Goal: Obtain resource: Download file/media

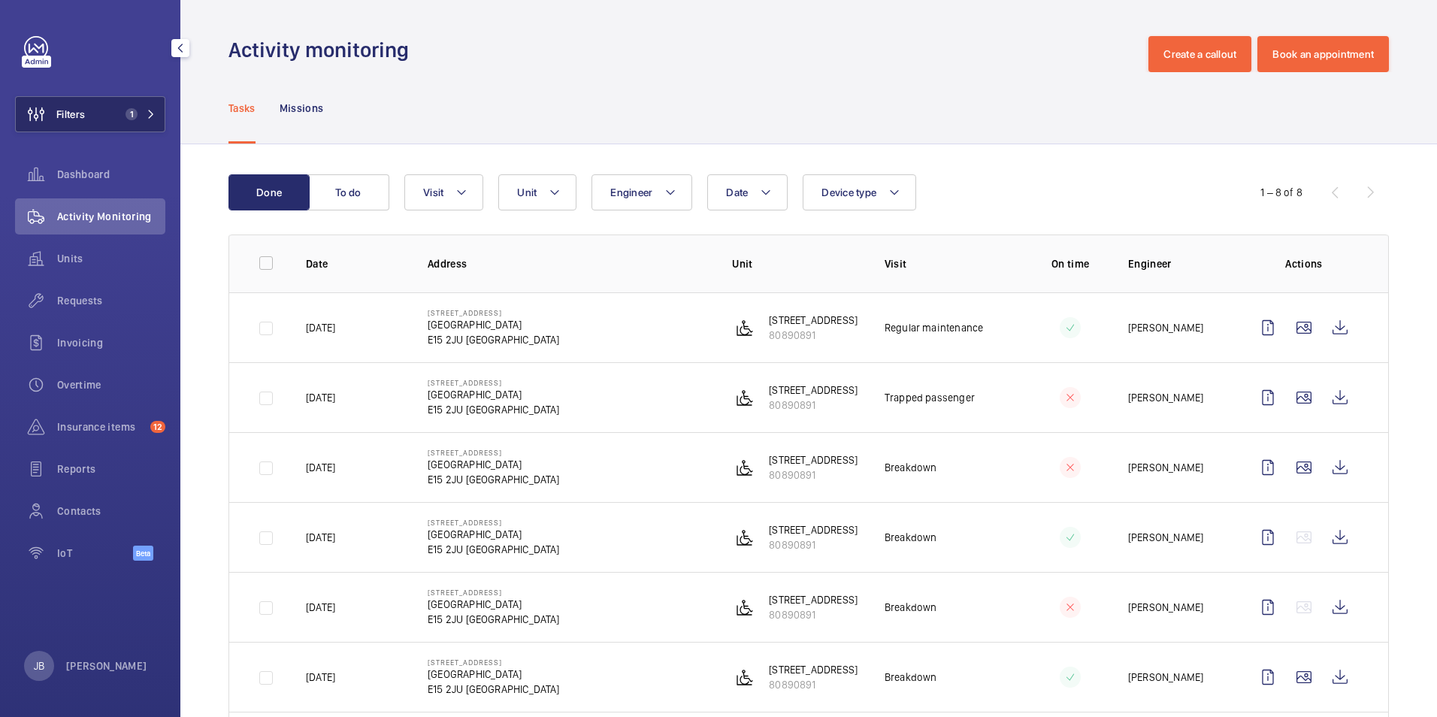
click at [89, 96] on div "Filters 1 Dashboard Activity Monitoring Units Requests Invoicing Overtime Insur…" at bounding box center [90, 306] width 150 height 541
click at [76, 123] on span "Filters" at bounding box center [50, 114] width 69 height 36
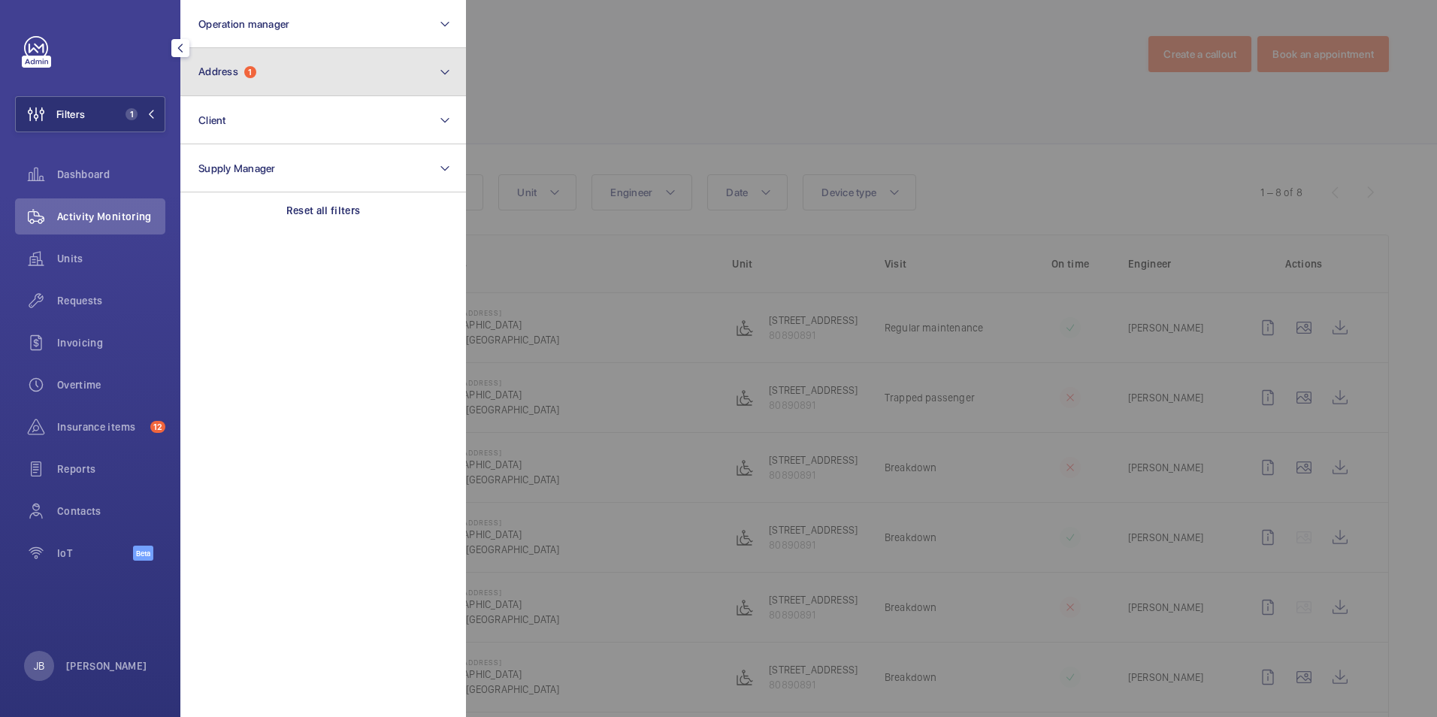
click at [284, 62] on button "Address 1" at bounding box center [323, 72] width 286 height 48
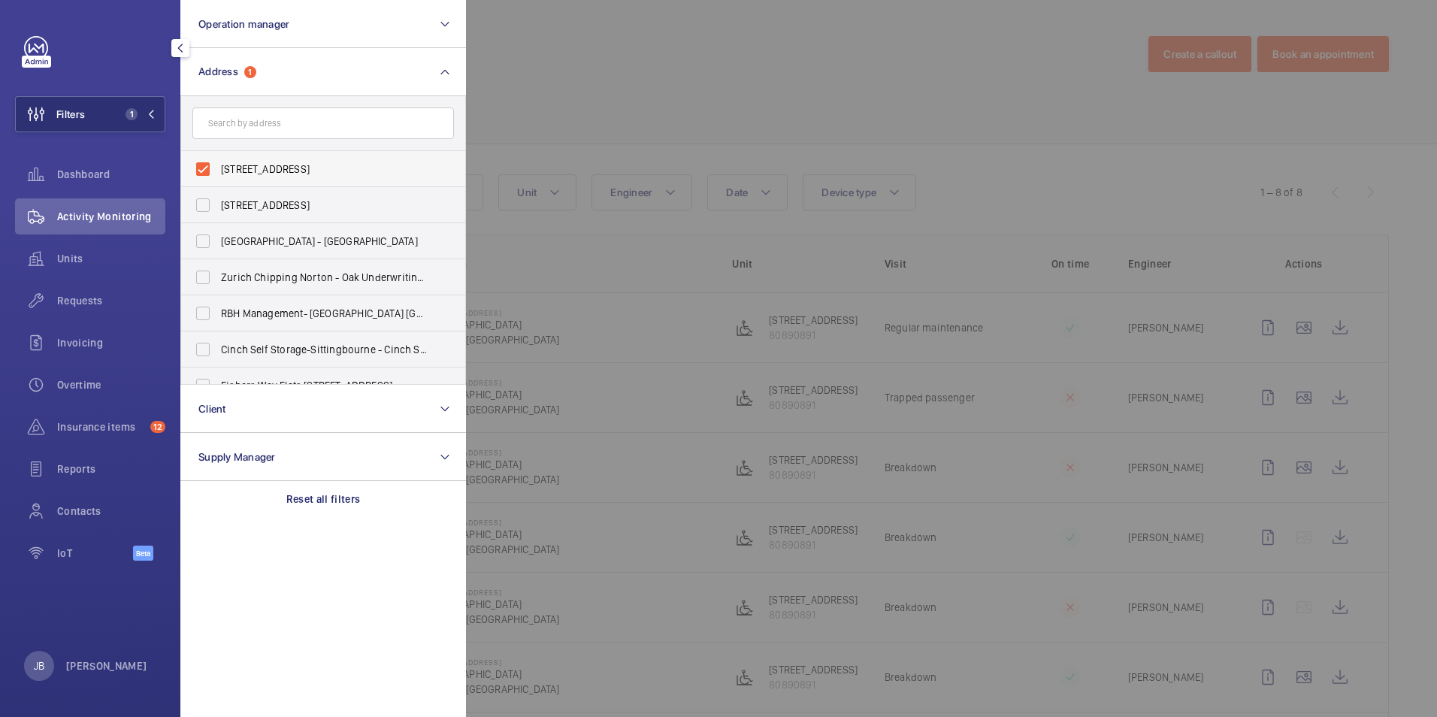
click at [209, 162] on label "[STREET_ADDRESS]" at bounding box center [312, 169] width 262 height 36
click at [209, 162] on input "[STREET_ADDRESS]" at bounding box center [203, 169] width 30 height 30
checkbox input "false"
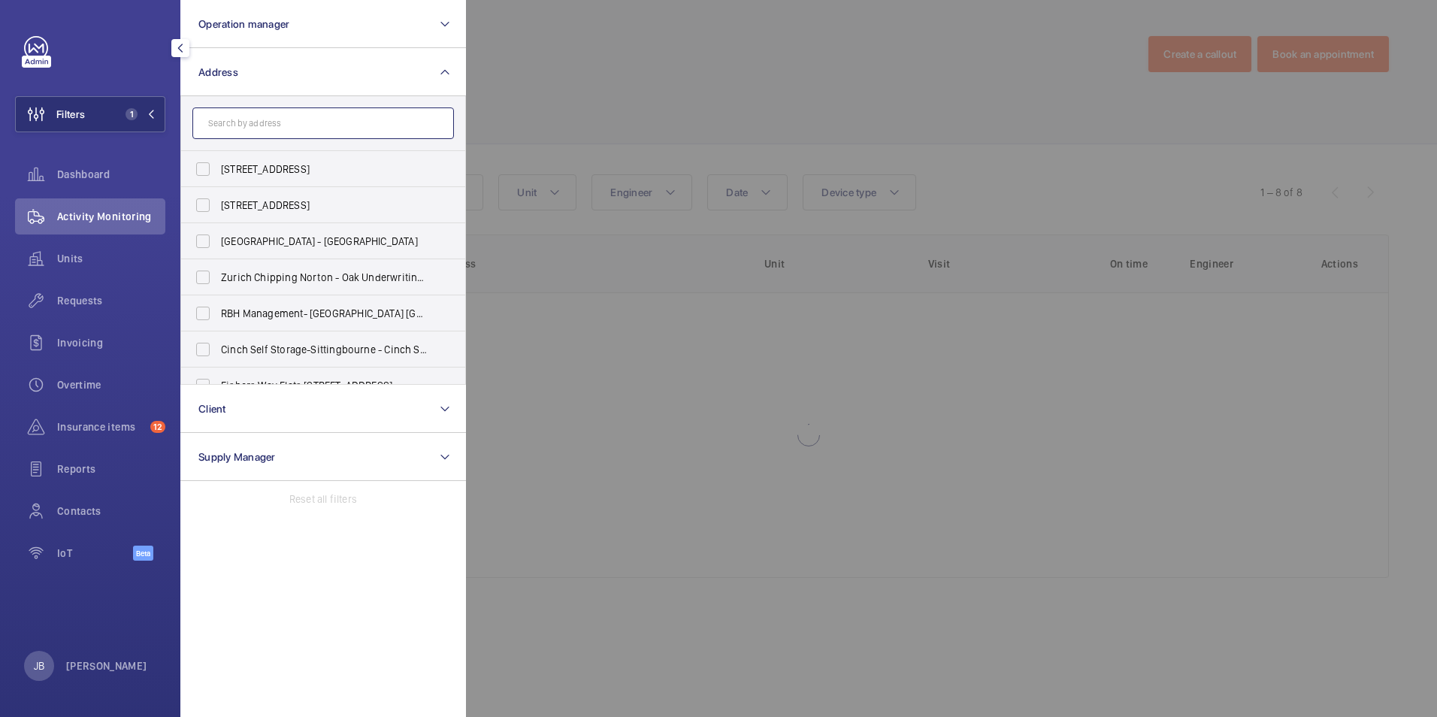
click at [226, 125] on input "text" at bounding box center [323, 124] width 262 height 32
paste input "5573477"
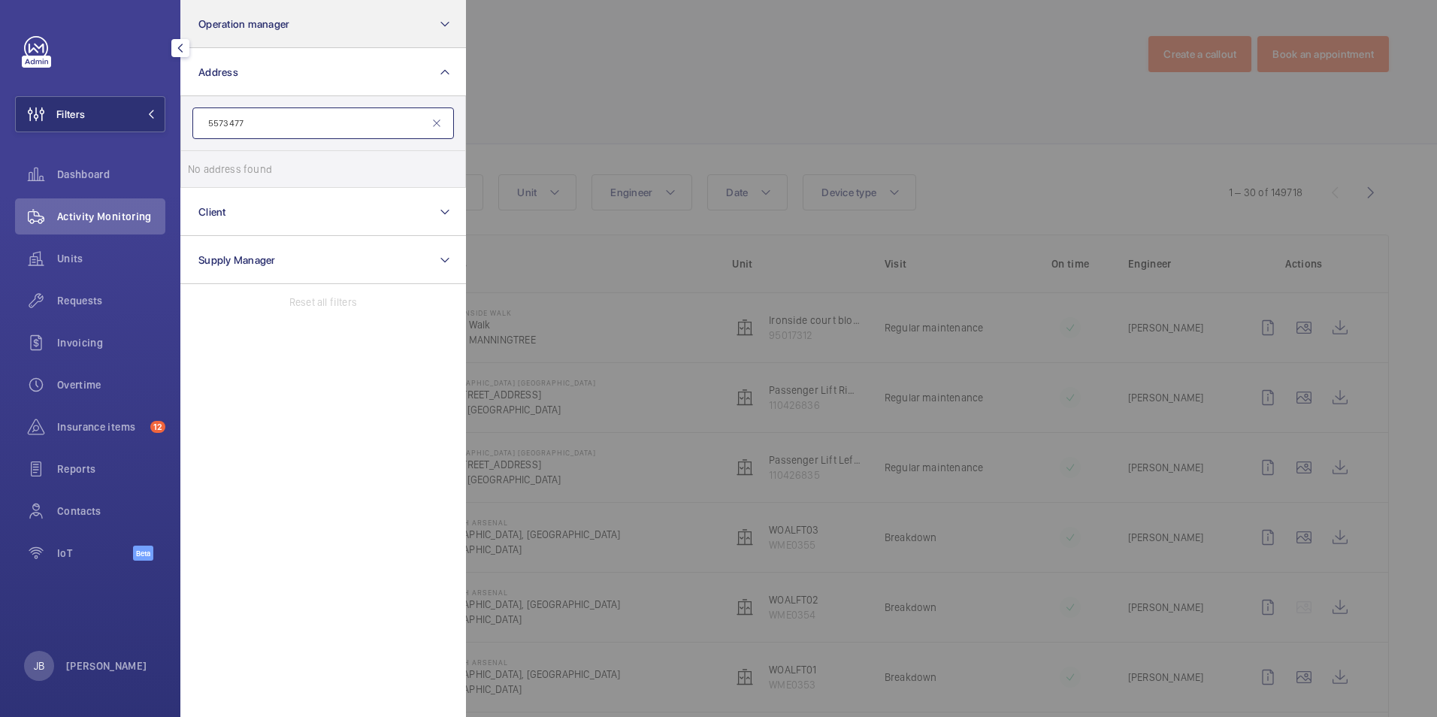
type input "5573477"
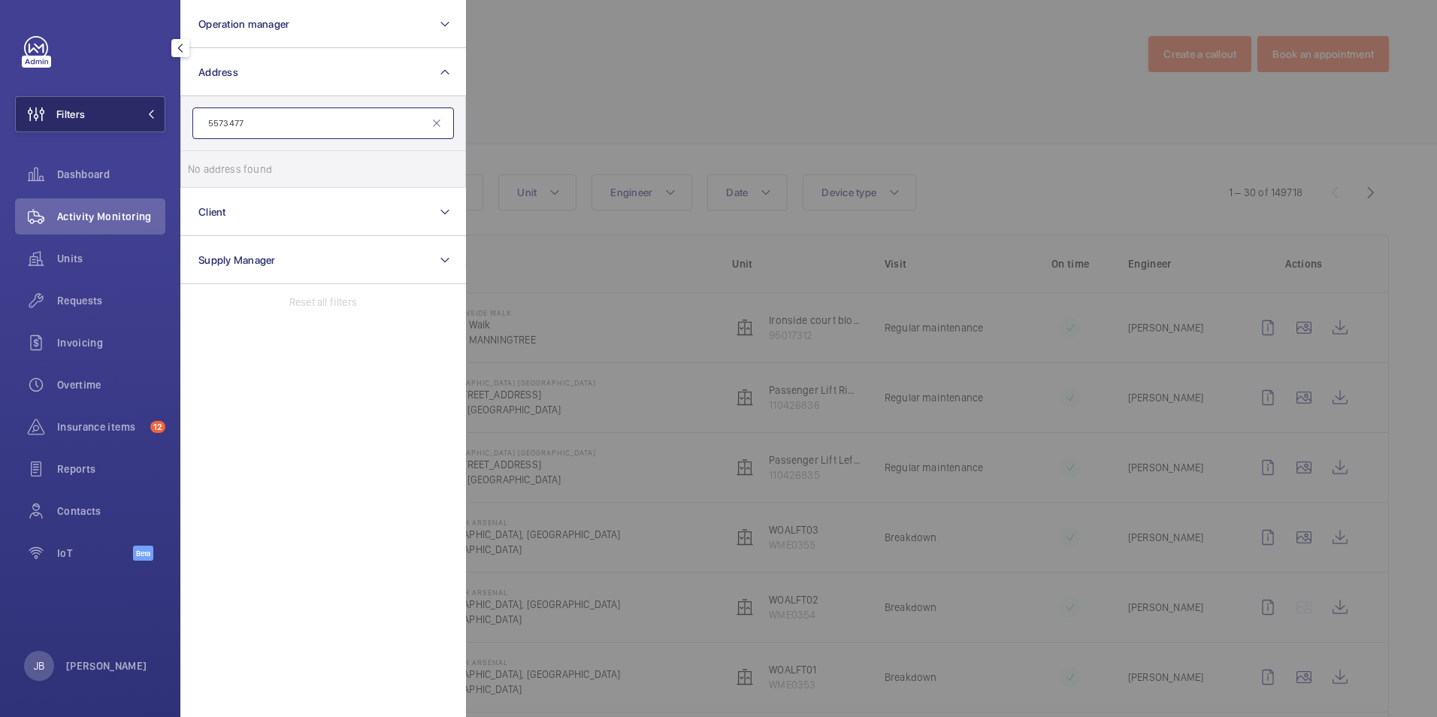
drag, startPoint x: 163, startPoint y: 118, endPoint x: 133, endPoint y: 115, distance: 30.2
click at [133, 115] on wm-front-sidebar-menu-filter "Filters Operation manager Address 5573477 No address found Reset Client Supply …" at bounding box center [90, 114] width 150 height 36
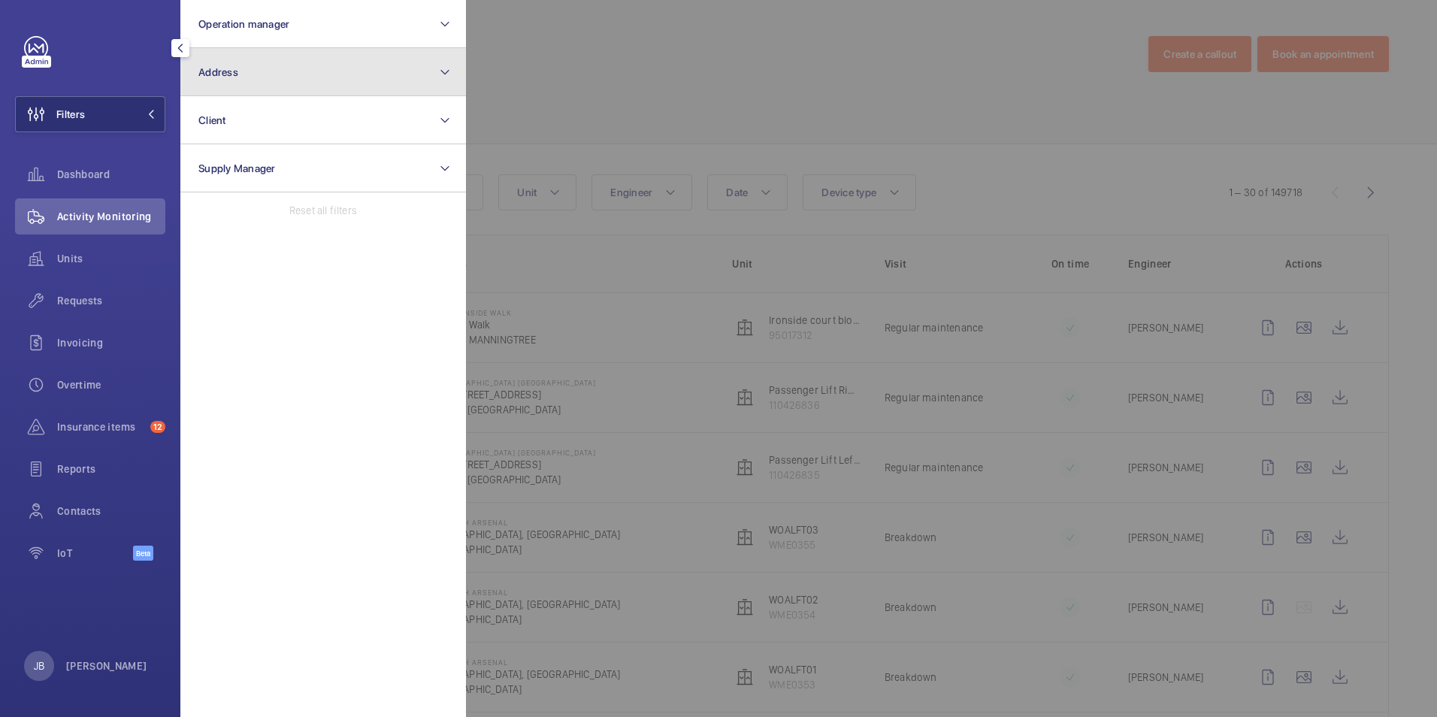
click at [250, 78] on button "Address" at bounding box center [323, 72] width 286 height 48
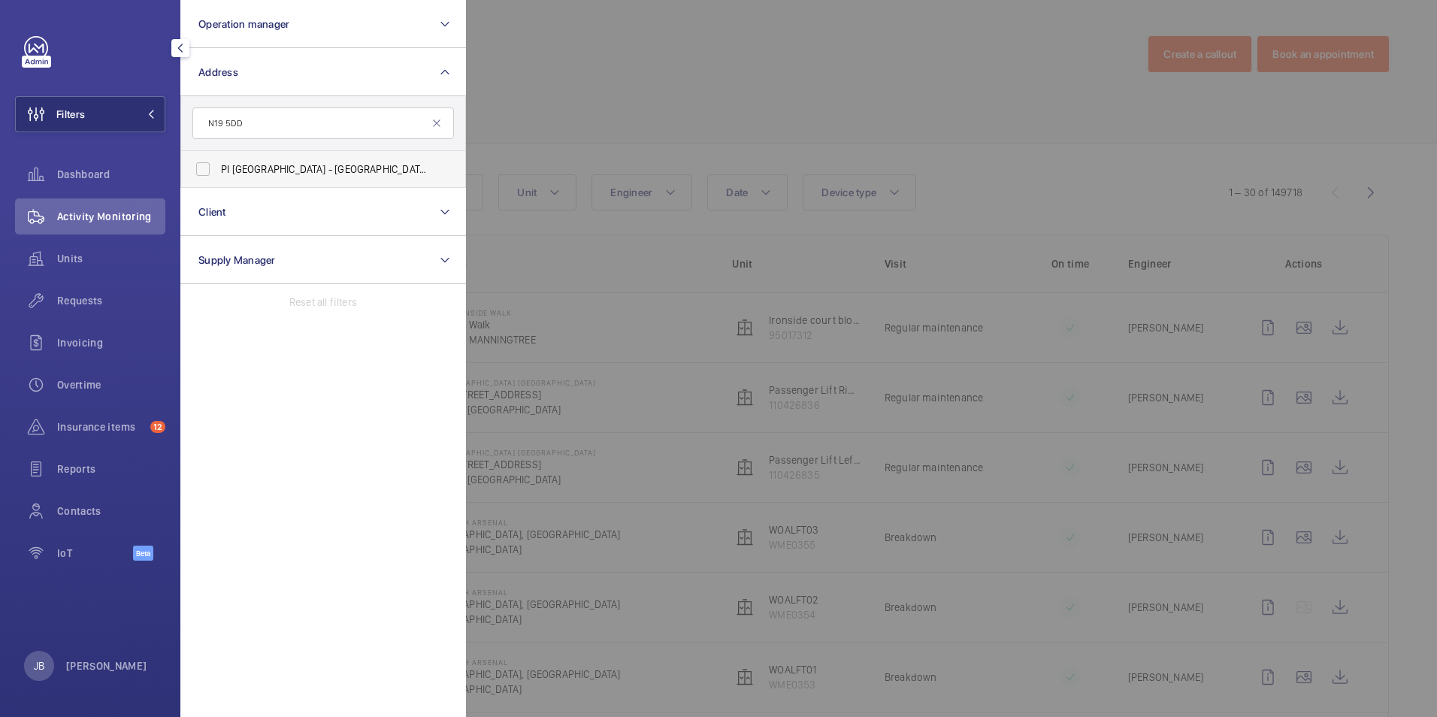
type input "N19 5DD"
click at [205, 168] on label "PI [STREET_ADDRESS]" at bounding box center [312, 169] width 262 height 36
click at [205, 168] on input "PI [STREET_ADDRESS]" at bounding box center [203, 169] width 30 height 30
checkbox input "true"
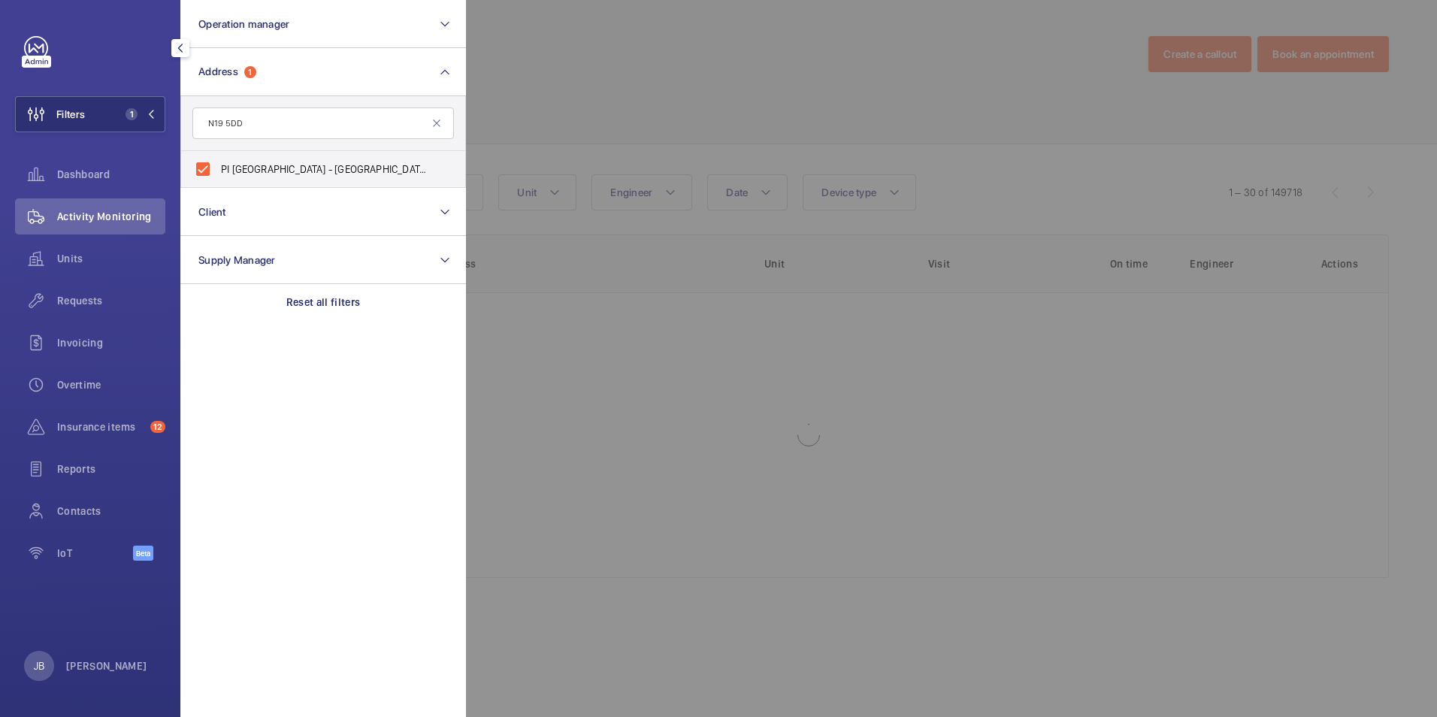
click at [617, 118] on div at bounding box center [1184, 358] width 1437 height 717
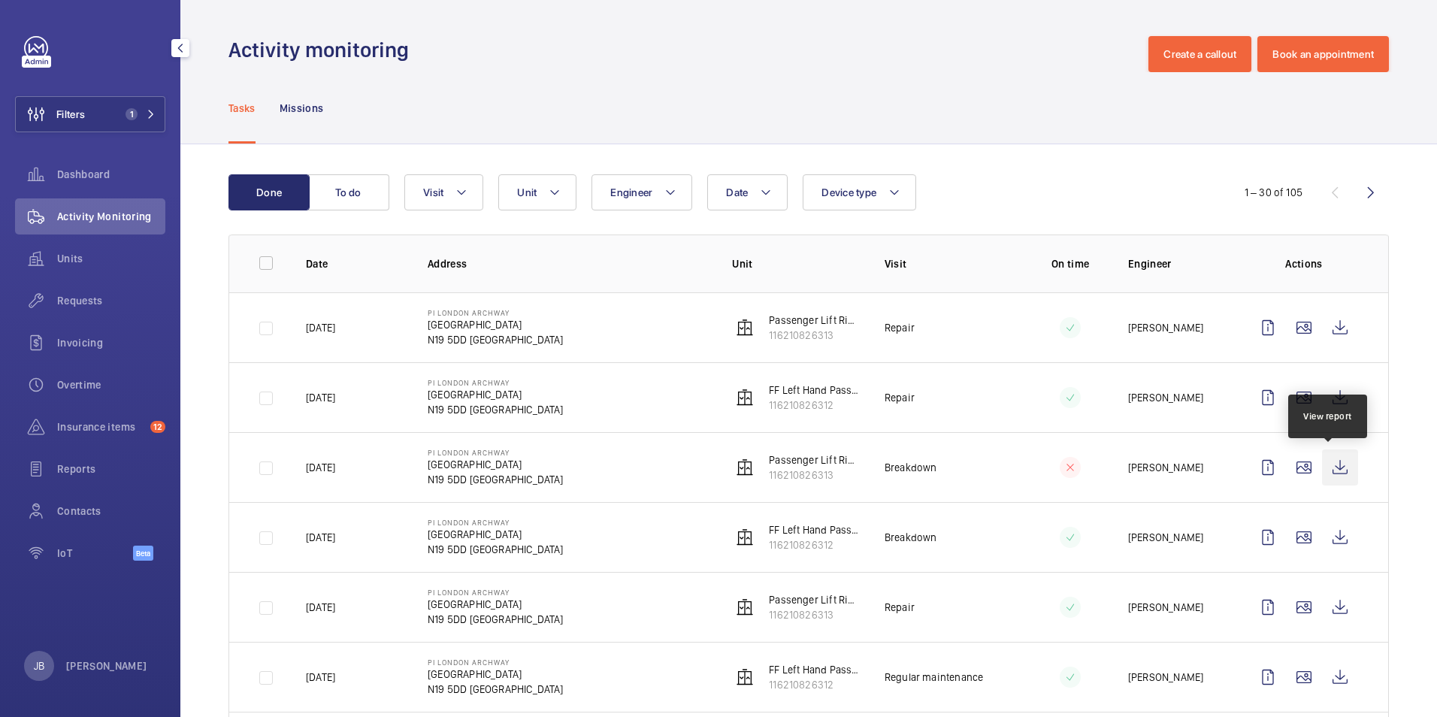
click at [1326, 467] on wm-front-icon-button at bounding box center [1340, 468] width 36 height 36
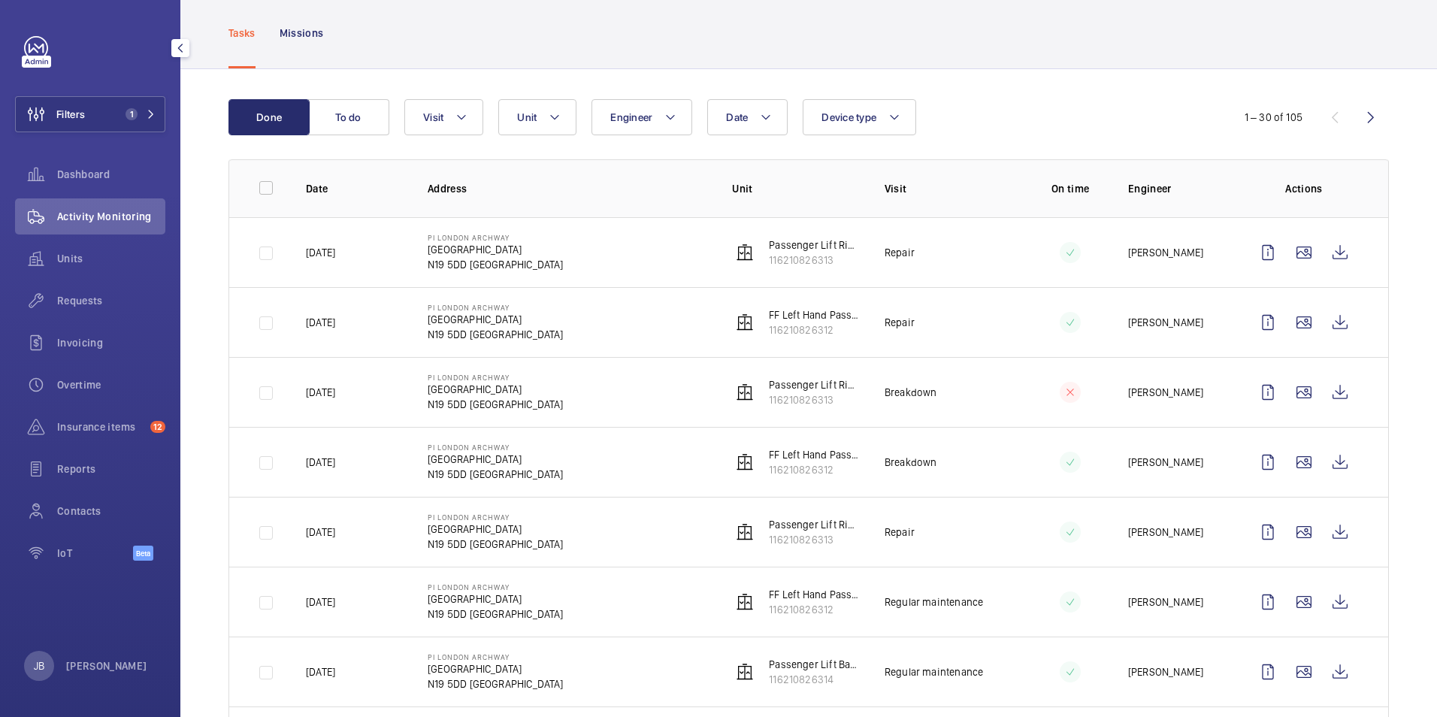
scroll to position [150, 0]
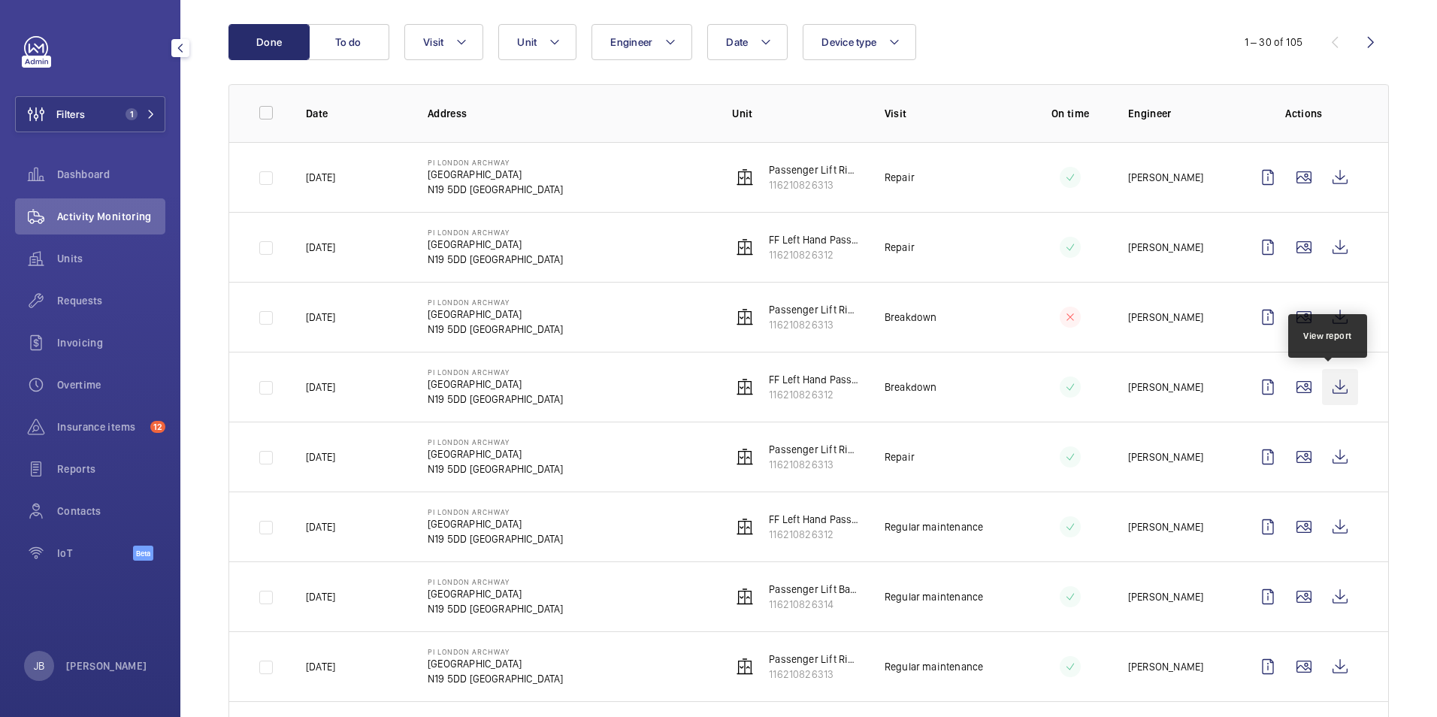
click at [1330, 391] on wm-front-icon-button at bounding box center [1340, 387] width 36 height 36
click at [71, 111] on span "Filters" at bounding box center [70, 114] width 29 height 15
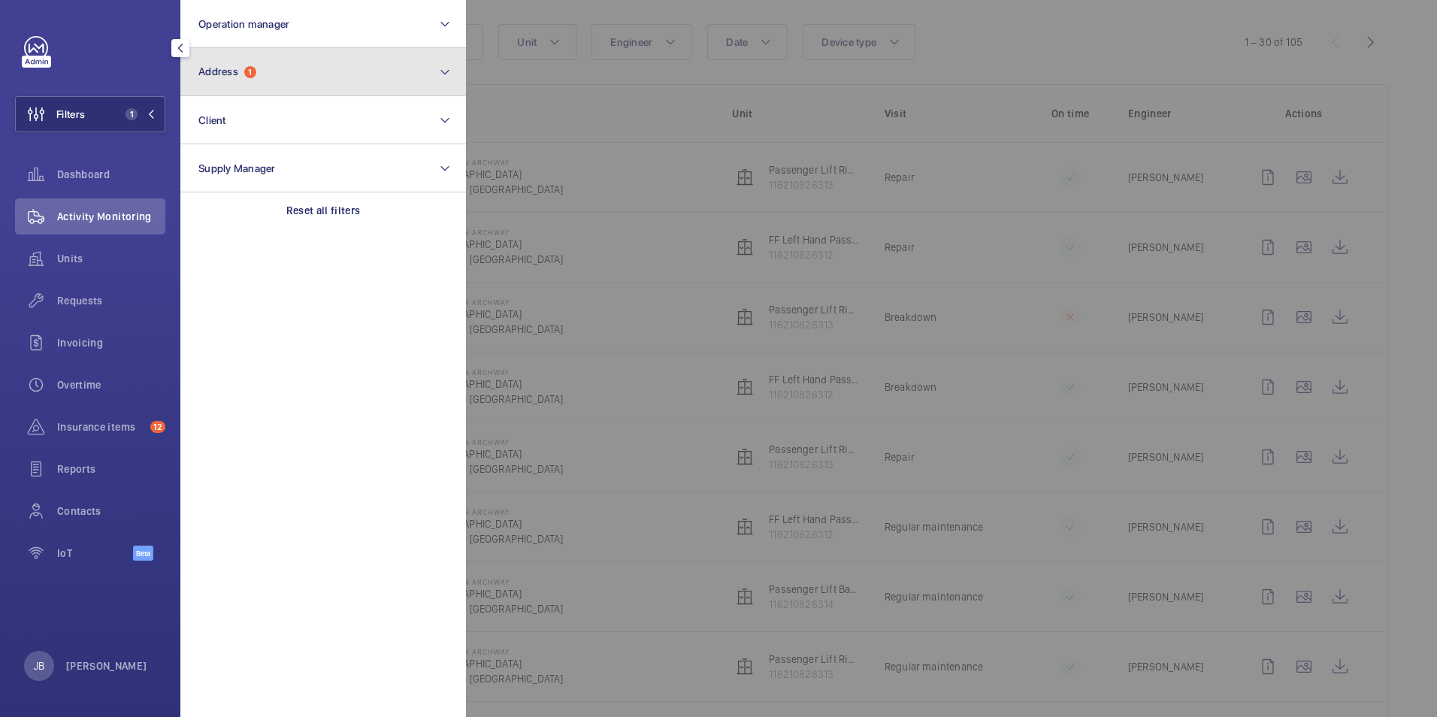
click at [353, 61] on button "Address 1" at bounding box center [323, 72] width 286 height 48
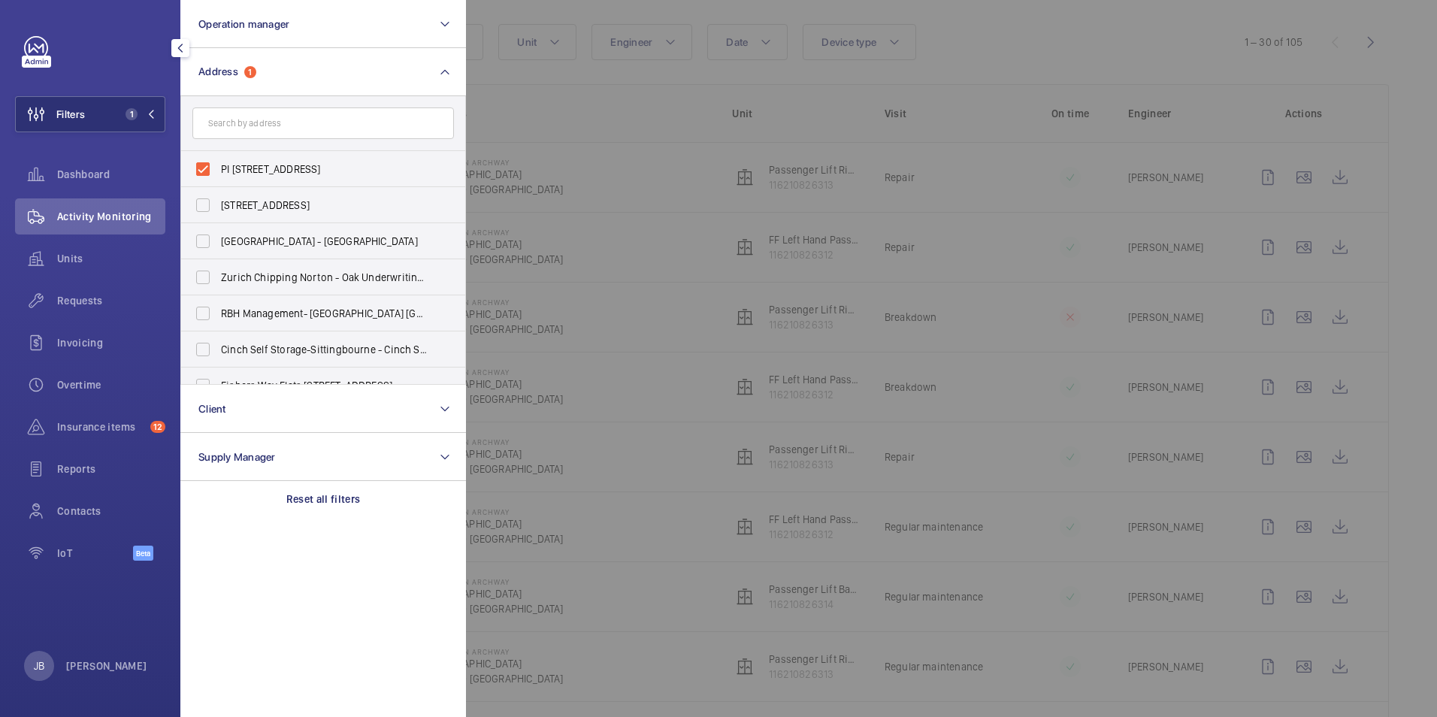
click at [217, 170] on label "PI [STREET_ADDRESS]" at bounding box center [312, 169] width 262 height 36
click at [217, 170] on input "PI [STREET_ADDRESS]" at bounding box center [203, 169] width 30 height 30
checkbox input "false"
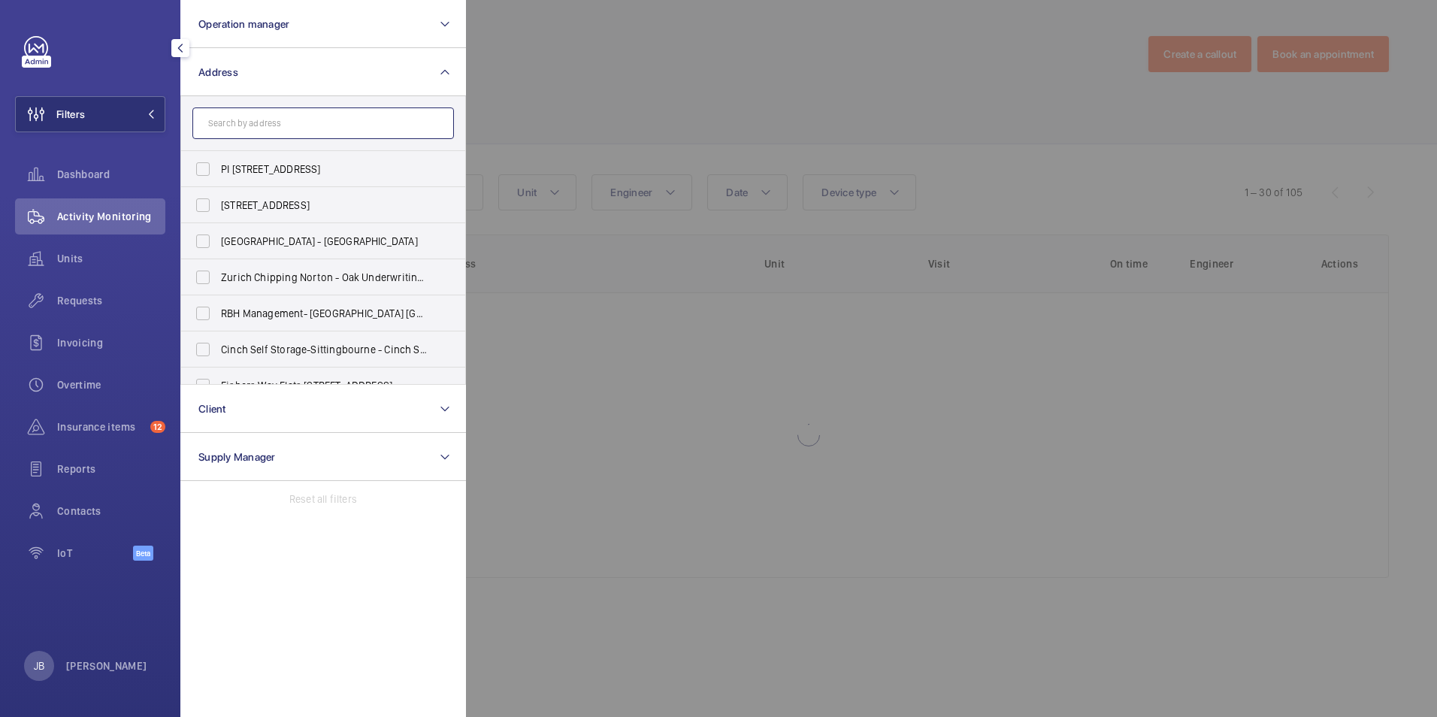
paste input "N1 0PS"
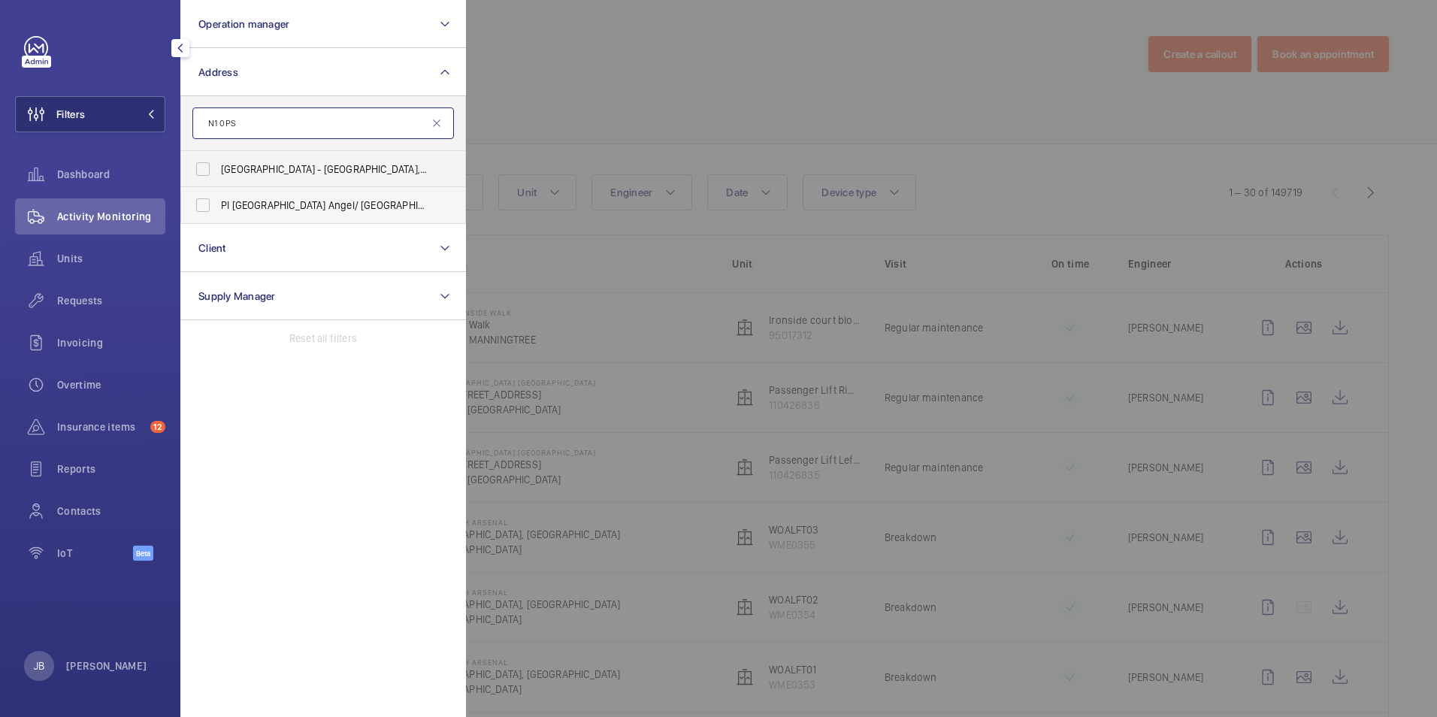
type input "N1 0PS"
click at [204, 196] on label "PI [GEOGRAPHIC_DATA] Angel/ [GEOGRAPHIC_DATA] - [STREET_ADDRESS]" at bounding box center [312, 205] width 262 height 36
click at [204, 196] on input "PI [GEOGRAPHIC_DATA] Angel/ [GEOGRAPHIC_DATA] - [STREET_ADDRESS]" at bounding box center [203, 205] width 30 height 30
checkbox input "true"
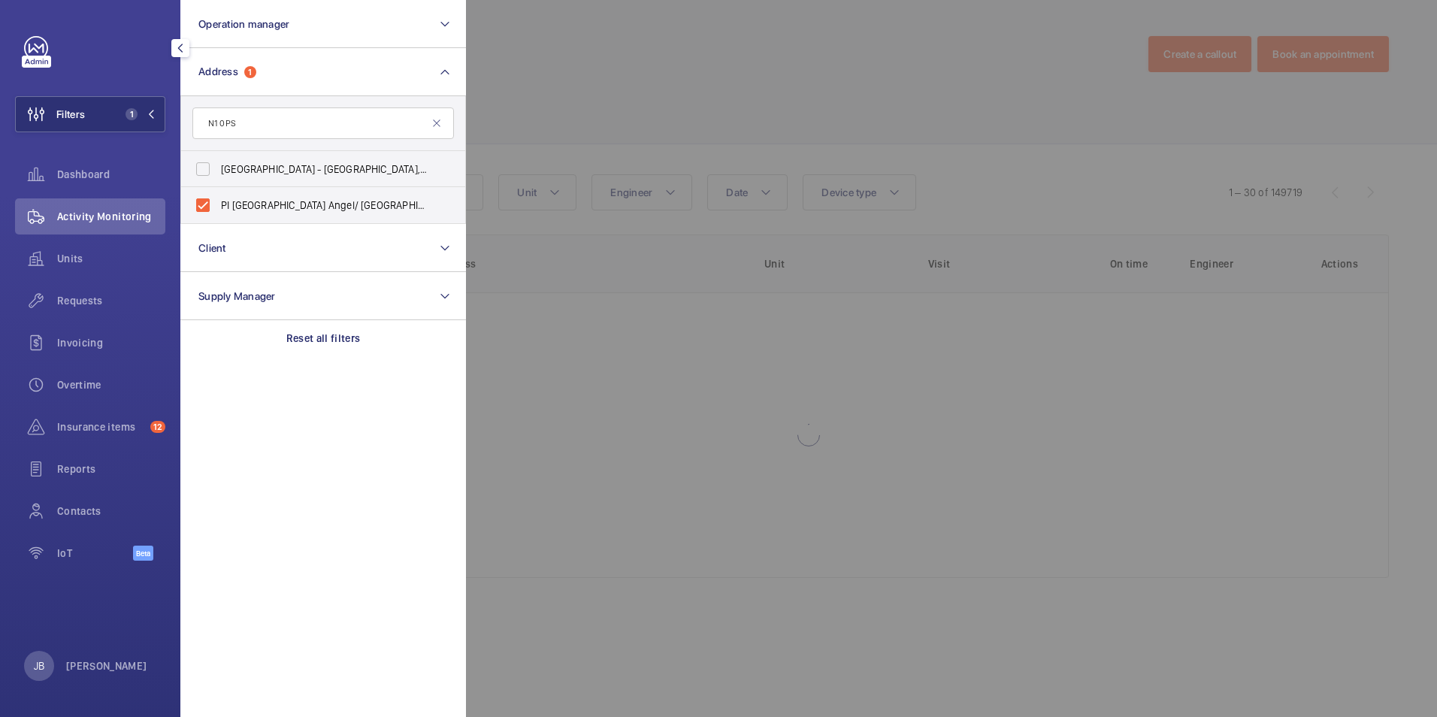
click at [565, 115] on div at bounding box center [1184, 358] width 1437 height 717
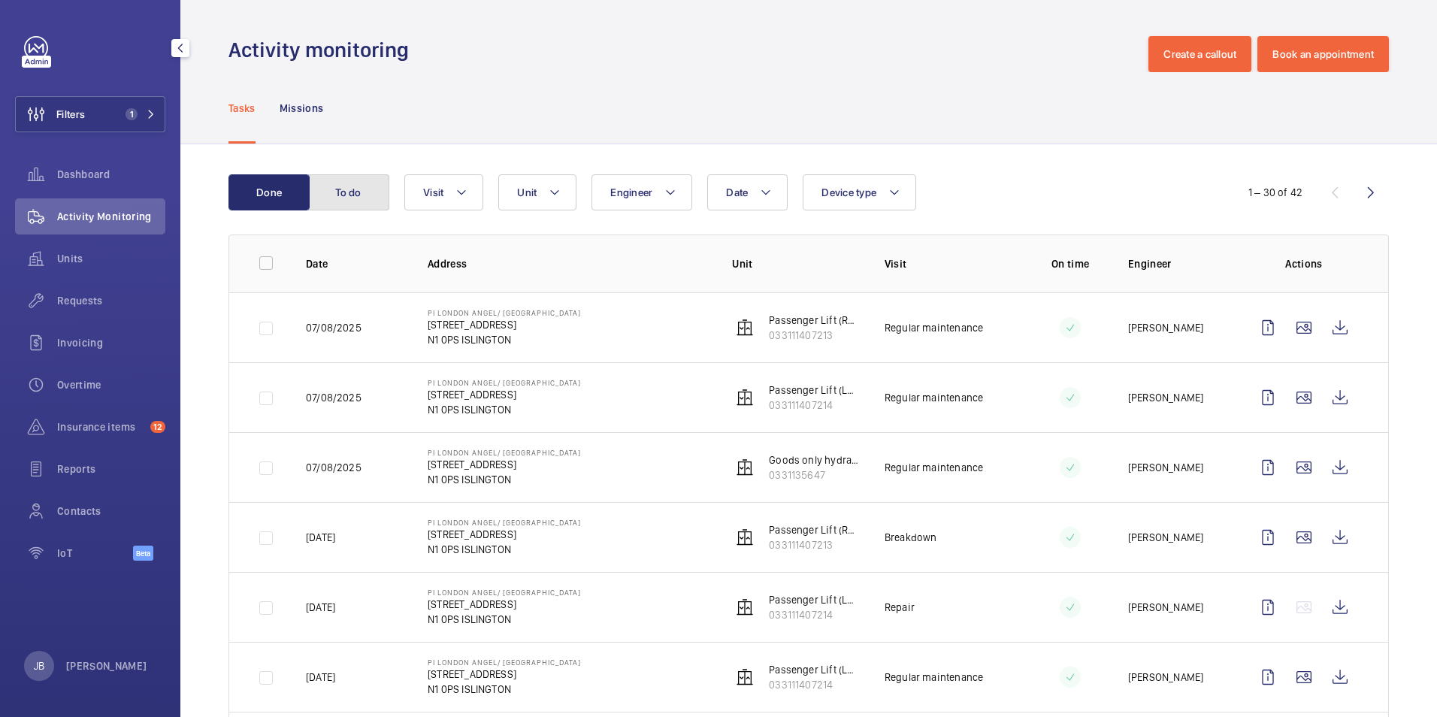
click at [385, 188] on button "To do" at bounding box center [348, 192] width 81 height 36
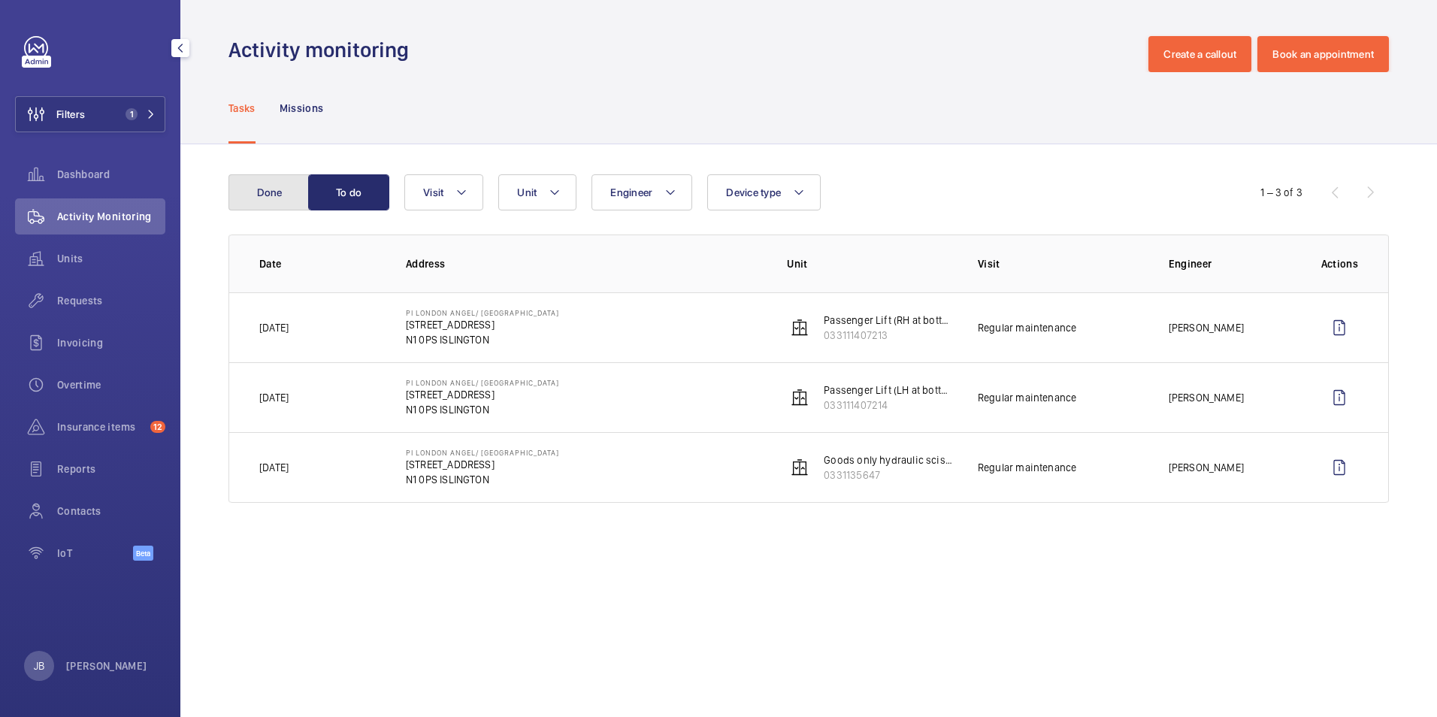
click at [283, 192] on button "Done" at bounding box center [269, 192] width 81 height 36
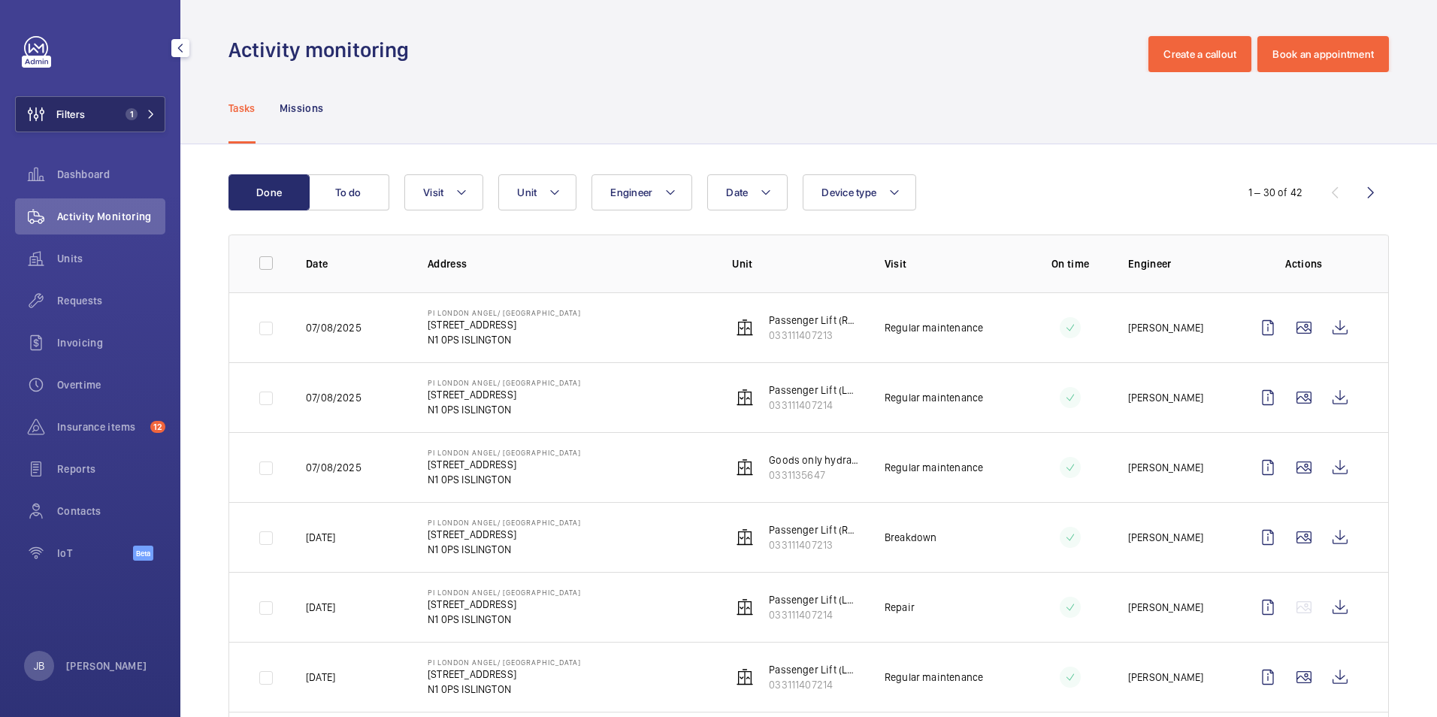
click at [81, 105] on span "Filters" at bounding box center [50, 114] width 69 height 36
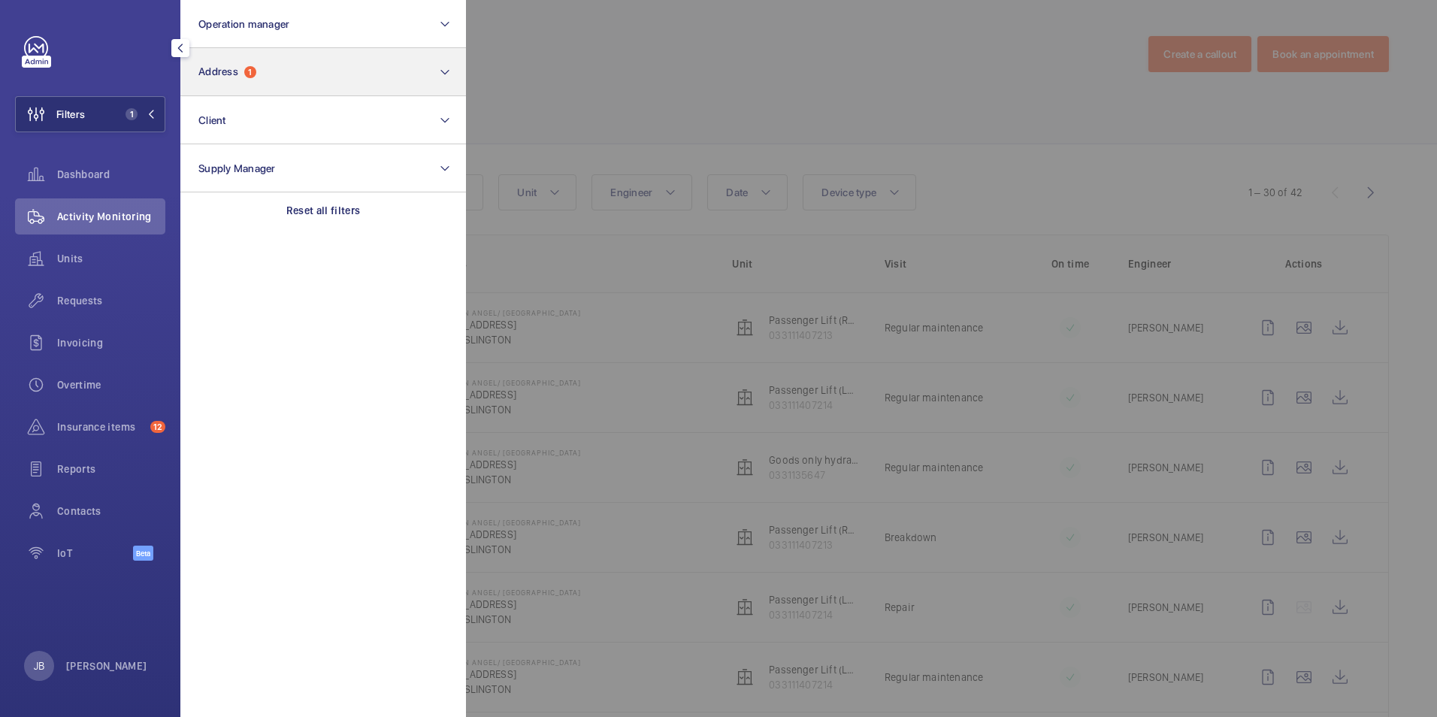
click at [307, 204] on p "Reset all filters" at bounding box center [323, 210] width 74 height 15
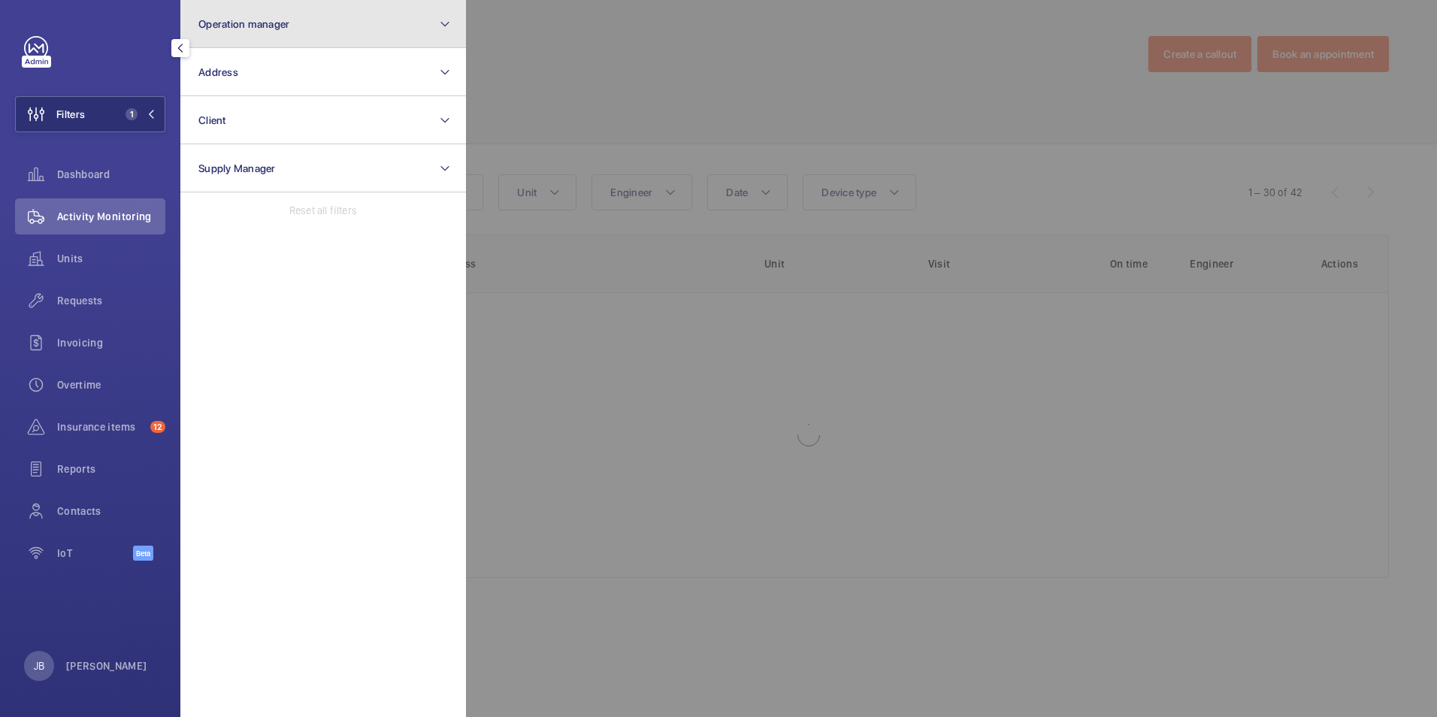
click at [250, 19] on span "Operation manager" at bounding box center [243, 24] width 91 height 12
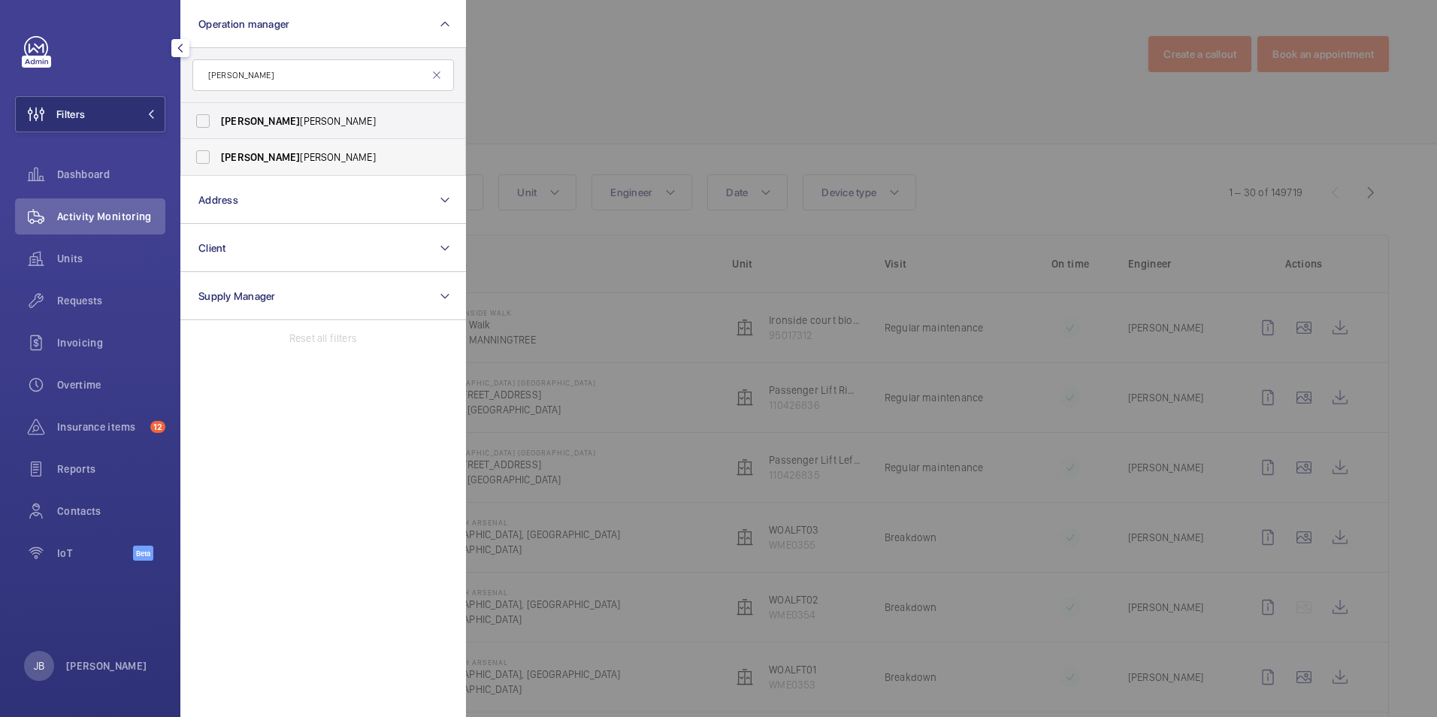
type input "[PERSON_NAME]"
click at [239, 165] on label "[PERSON_NAME] [PERSON_NAME]" at bounding box center [312, 157] width 262 height 36
click at [218, 165] on input "[PERSON_NAME] [PERSON_NAME]" at bounding box center [203, 157] width 30 height 30
checkbox input "true"
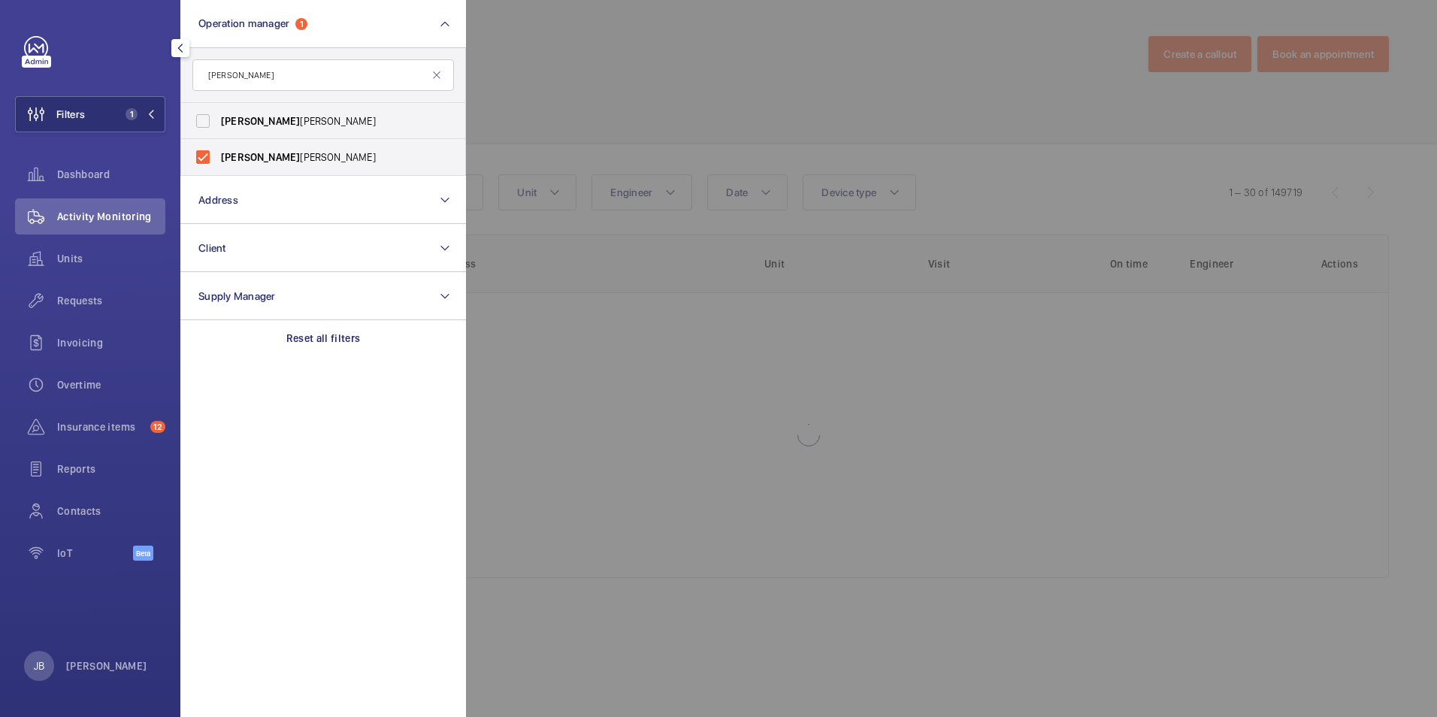
click at [626, 100] on div at bounding box center [1184, 358] width 1437 height 717
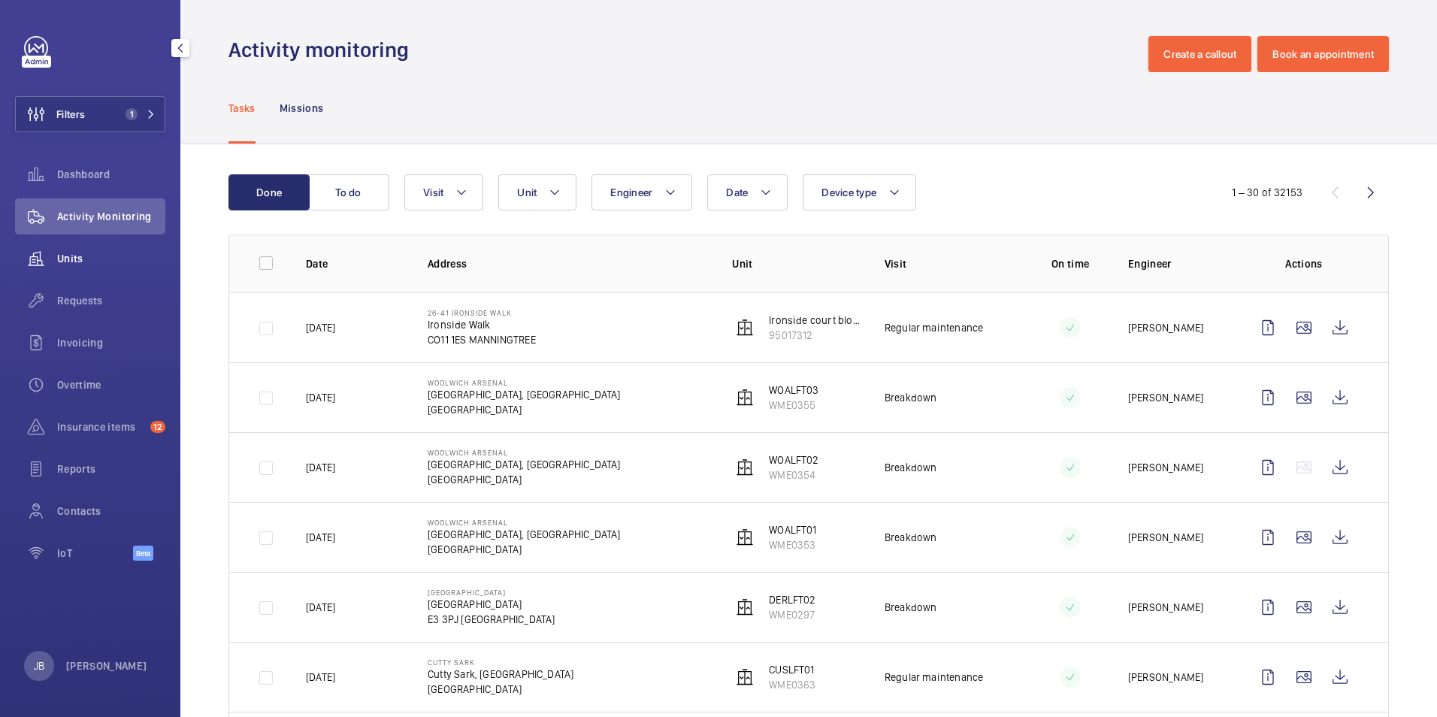
click at [62, 255] on span "Units" at bounding box center [111, 258] width 108 height 15
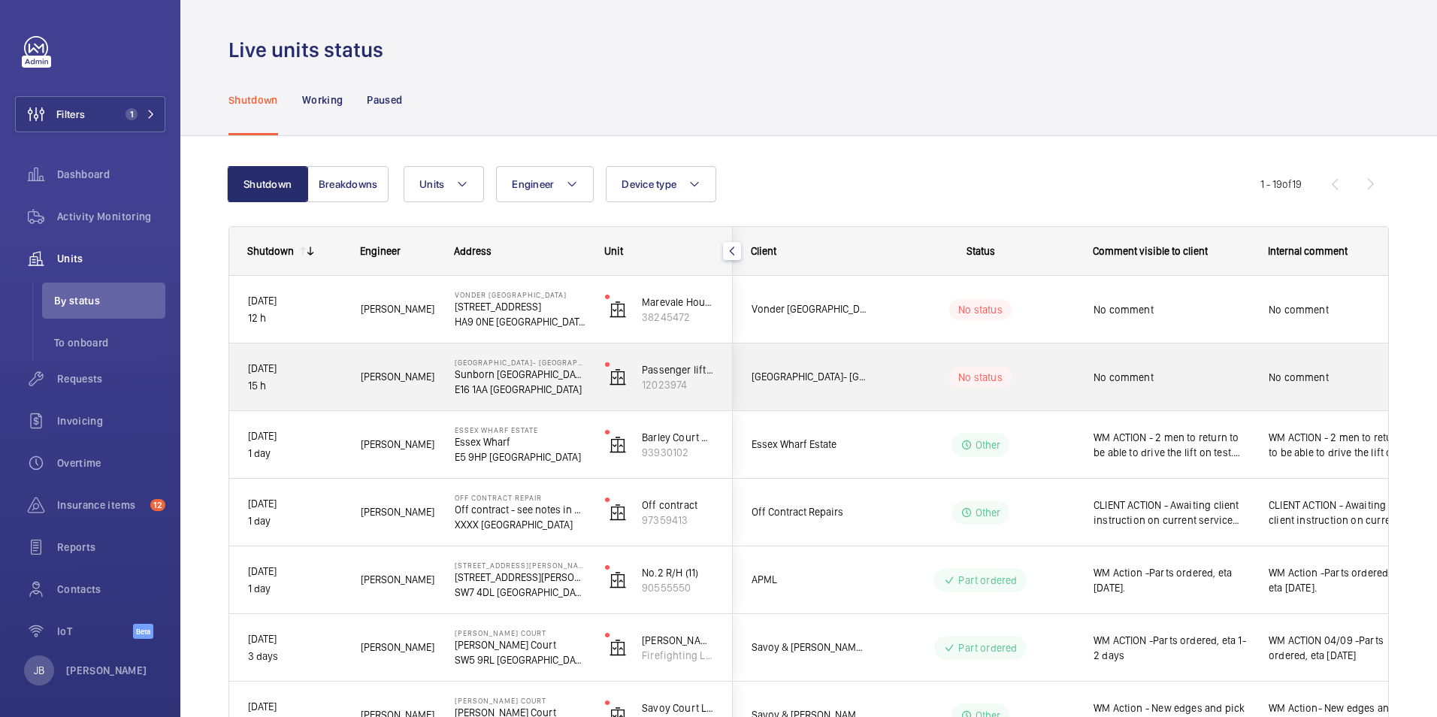
click at [1300, 383] on span "No comment" at bounding box center [1338, 377] width 138 height 15
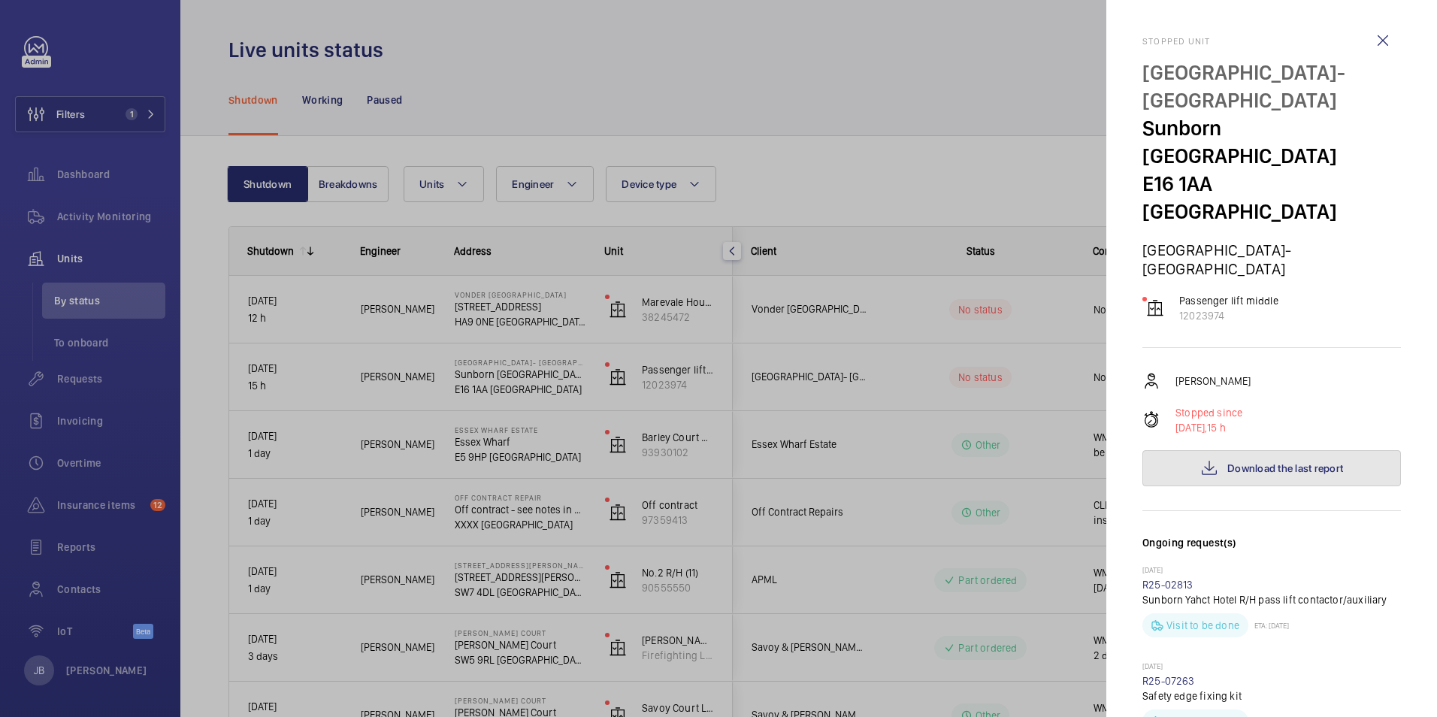
click at [1274, 462] on span "Download the last report" at bounding box center [1286, 468] width 116 height 12
click at [831, 152] on div at bounding box center [718, 358] width 1437 height 717
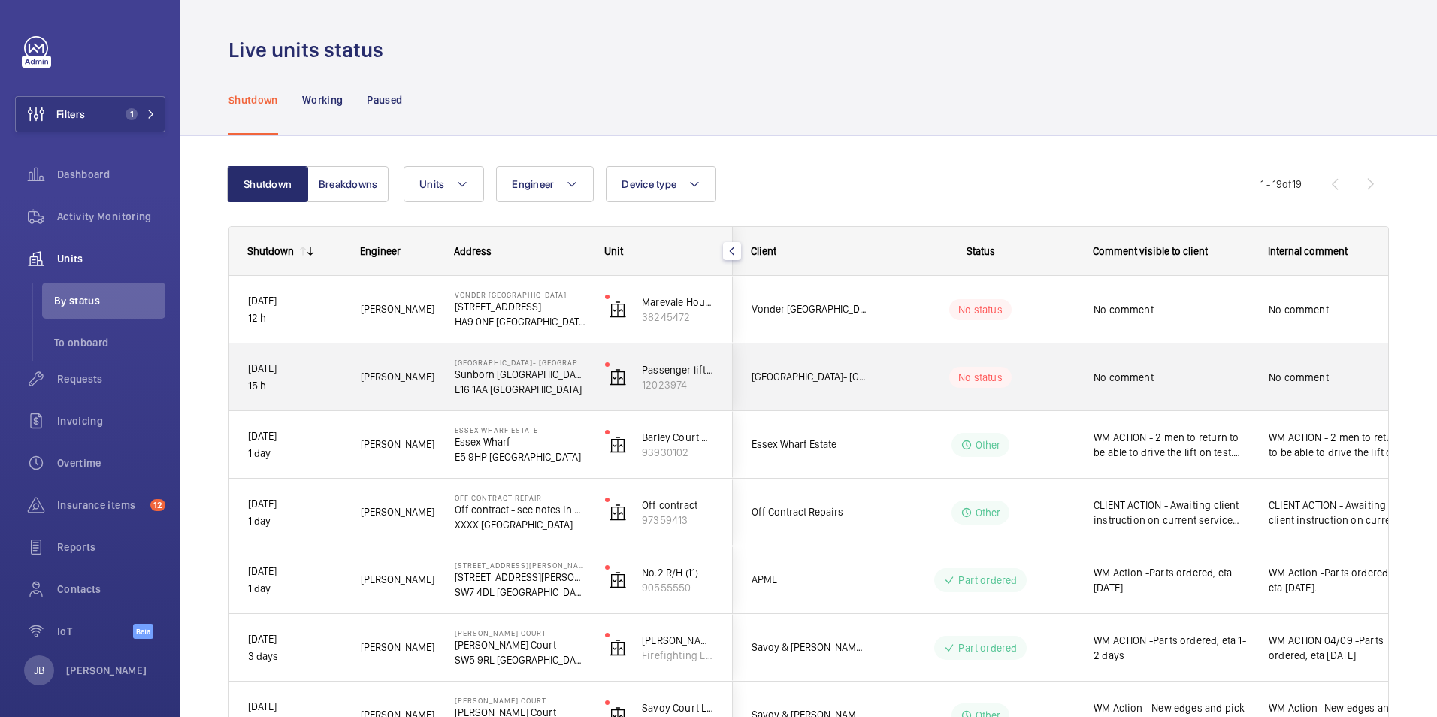
click at [1187, 388] on div "No comment" at bounding box center [1172, 377] width 156 height 35
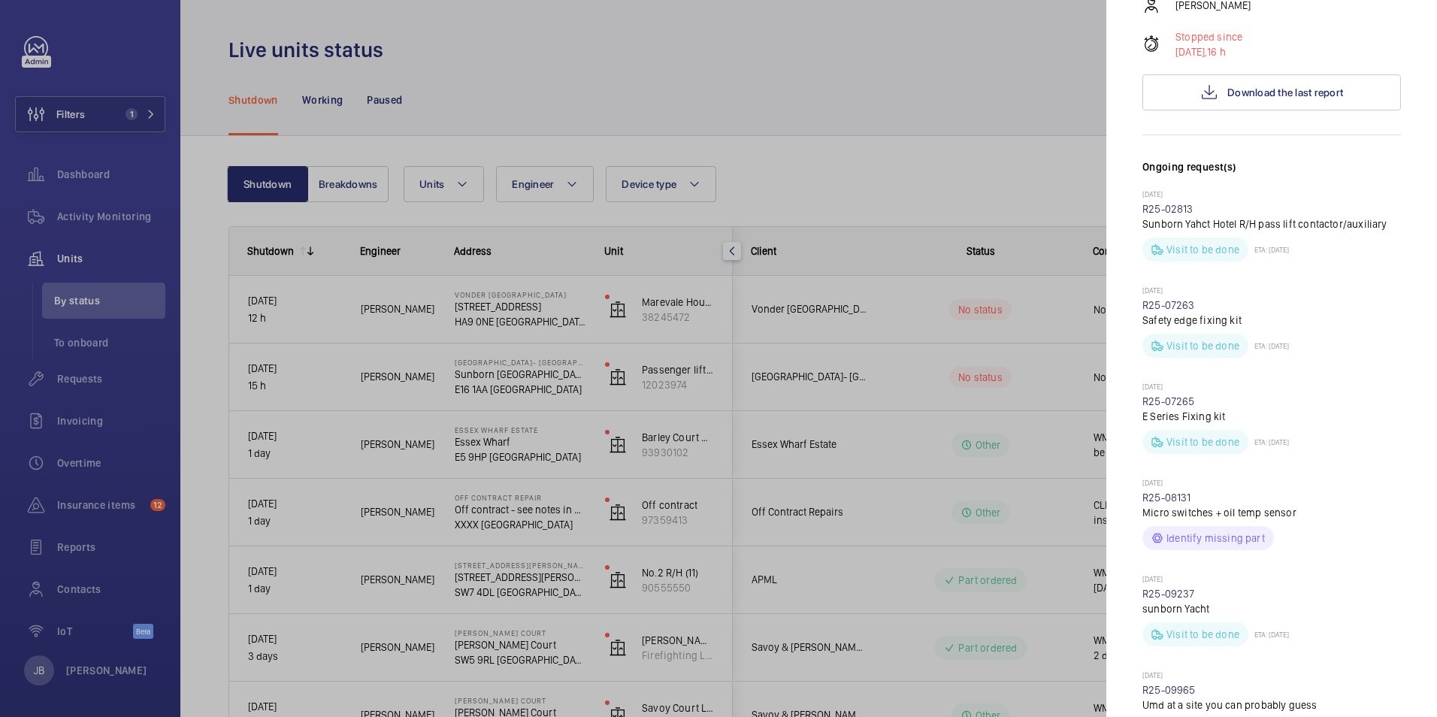
scroll to position [601, 0]
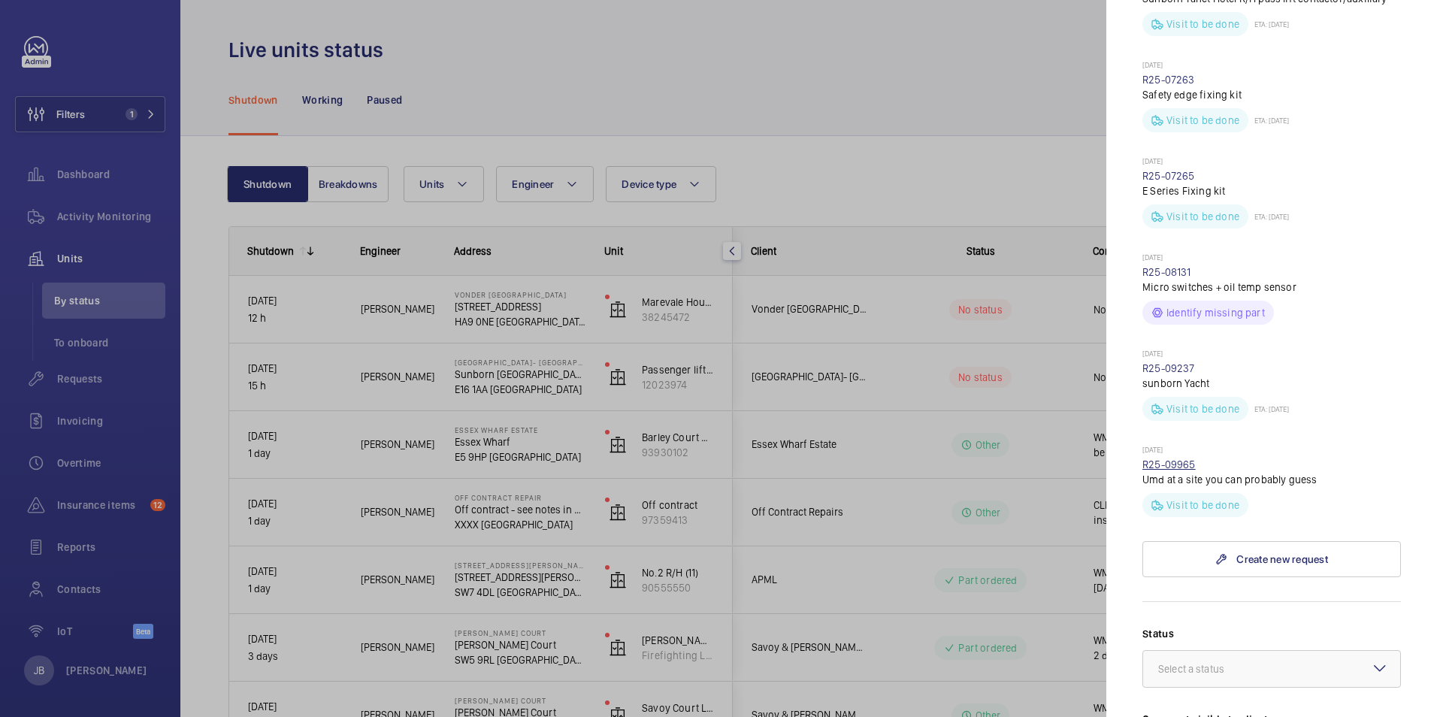
click at [1167, 459] on link "R25-09965" at bounding box center [1169, 465] width 53 height 12
